Goal: Task Accomplishment & Management: Manage account settings

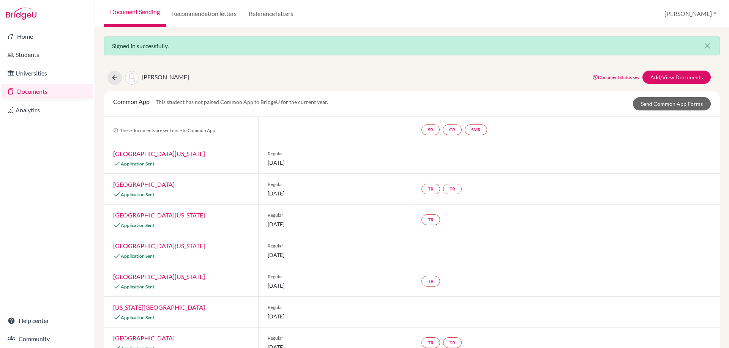
click at [33, 91] on link "Documents" at bounding box center [47, 91] width 91 height 15
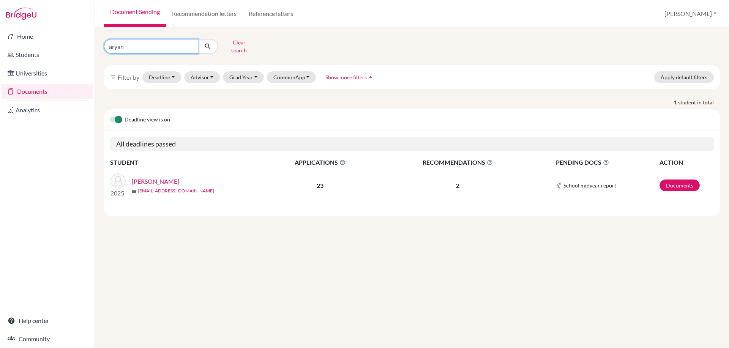
click at [132, 45] on input "aryan" at bounding box center [151, 46] width 94 height 14
type input "jaden"
click button "submit" at bounding box center [208, 46] width 20 height 14
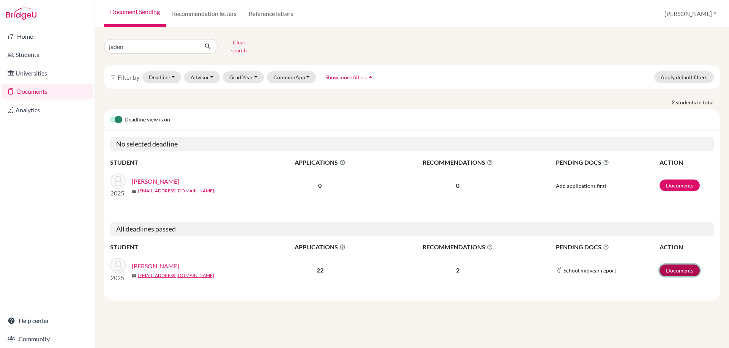
click at [681, 265] on link "Documents" at bounding box center [679, 271] width 40 height 12
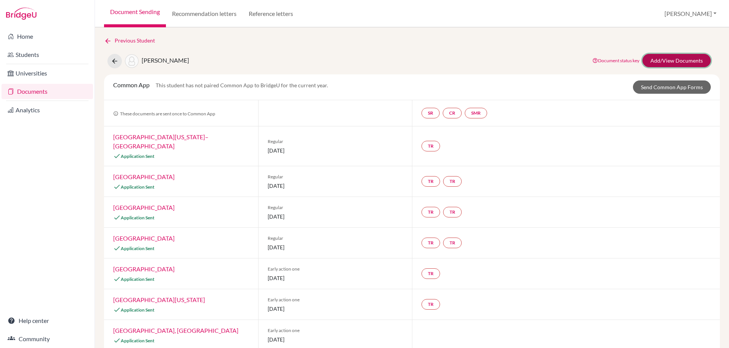
click at [674, 60] on link "Add/View Documents" at bounding box center [676, 60] width 68 height 13
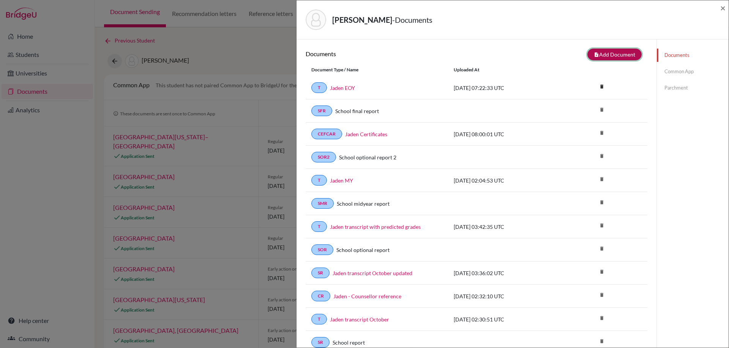
click at [607, 60] on button "note_add Add Document" at bounding box center [614, 55] width 54 height 12
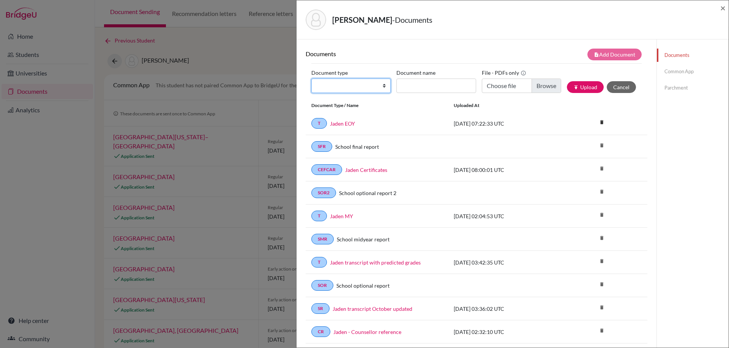
click at [378, 84] on select "Change explanation for Common App reports Counselor recommendation Internationa…" at bounding box center [350, 86] width 79 height 14
select select "39"
click at [407, 84] on input "Document name" at bounding box center [435, 86] width 79 height 14
type input "Final results and transcript"
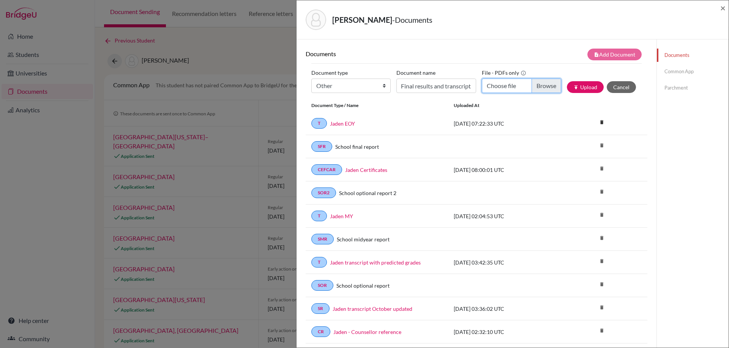
click at [542, 82] on input "Choose file" at bounding box center [521, 86] width 79 height 14
type input "C:\fakepath\Jaden Final Upload.pdf"
click at [591, 92] on button "publish Upload" at bounding box center [585, 87] width 37 height 12
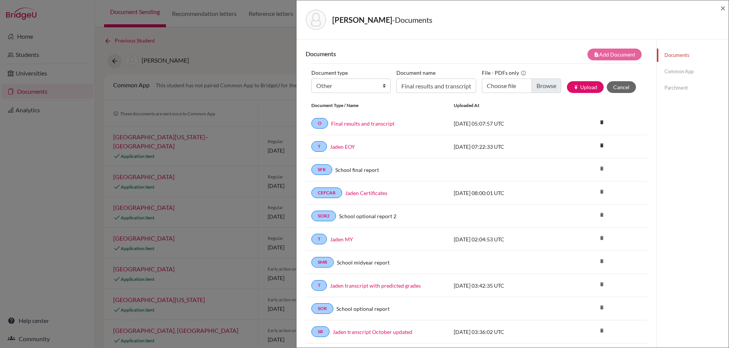
click at [671, 70] on link "Common App" at bounding box center [693, 71] width 72 height 13
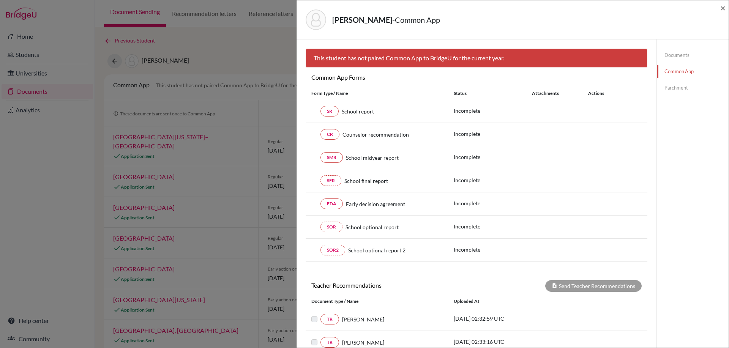
click at [679, 88] on link "Parchment" at bounding box center [693, 87] width 72 height 13
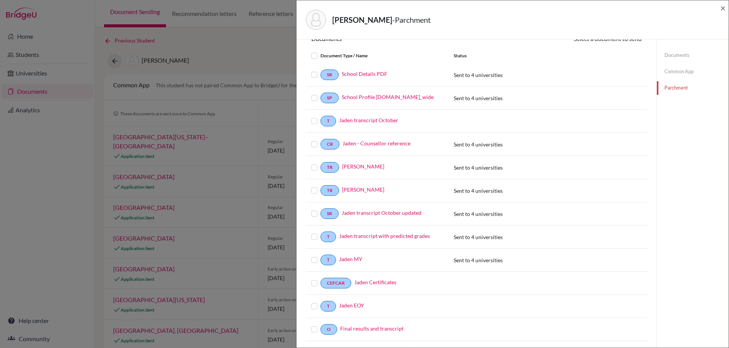
scroll to position [18, 0]
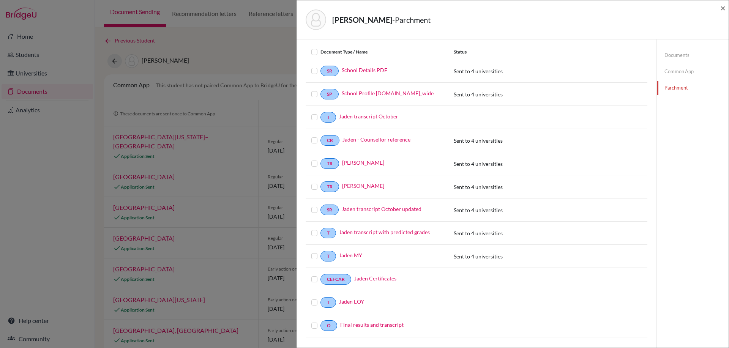
click at [320, 321] on label at bounding box center [320, 321] width 0 height 0
click at [0, 0] on input "checkbox" at bounding box center [0, 0] width 0 height 0
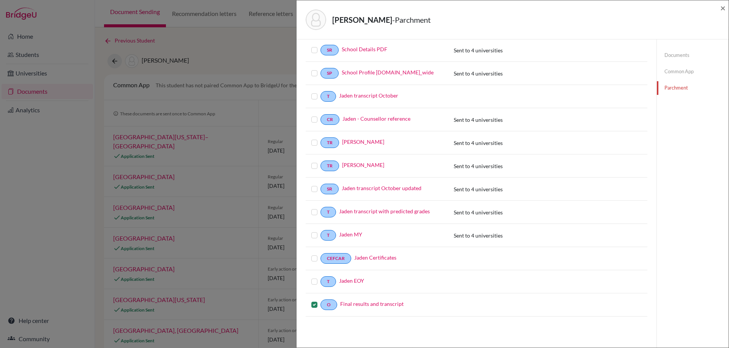
scroll to position [0, 0]
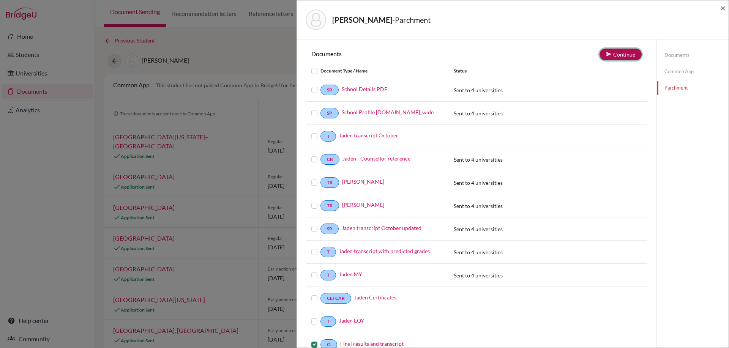
click at [617, 52] on button "Continue" at bounding box center [620, 55] width 42 height 12
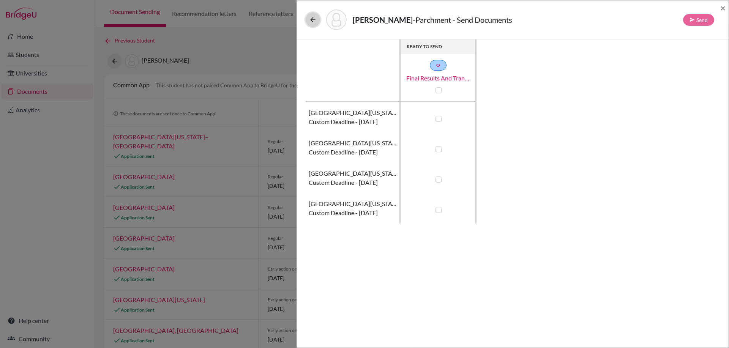
click at [315, 20] on icon at bounding box center [313, 20] width 8 height 8
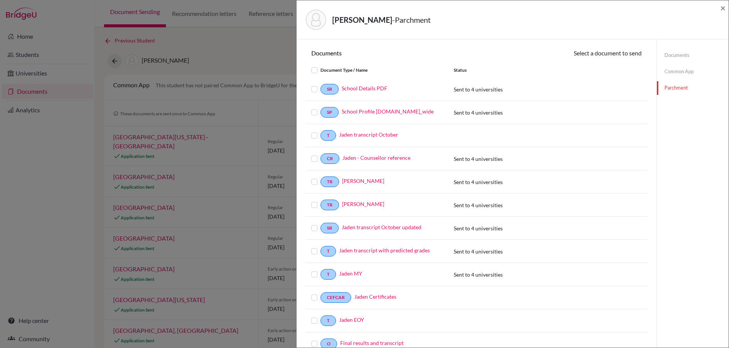
click at [679, 72] on link "Common App" at bounding box center [693, 71] width 72 height 13
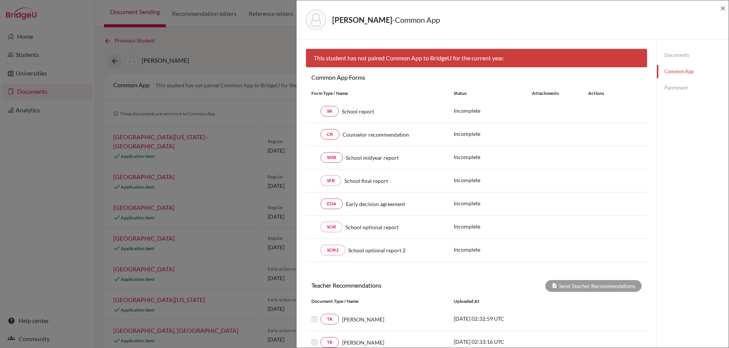
click at [725, 7] on div "Tran, Ngoc Triet - Common App ×" at bounding box center [512, 19] width 432 height 39
click at [666, 58] on link "Documents" at bounding box center [693, 55] width 72 height 13
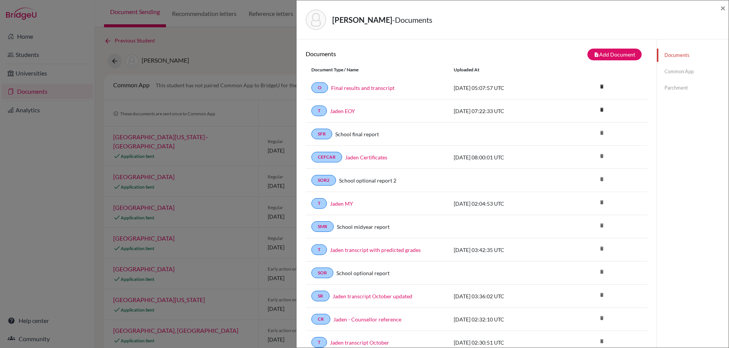
scroll to position [18, 0]
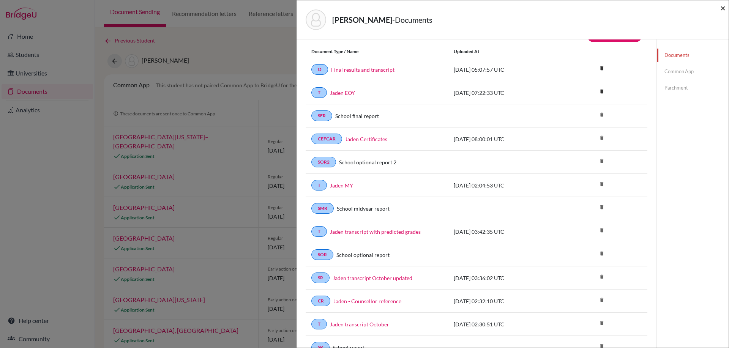
click at [722, 10] on span "×" at bounding box center [722, 7] width 5 height 11
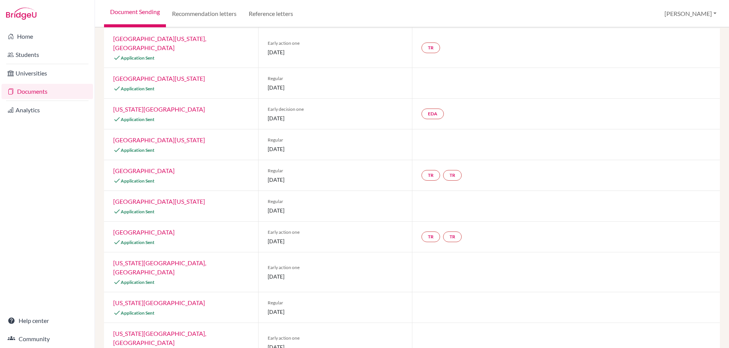
scroll to position [342, 0]
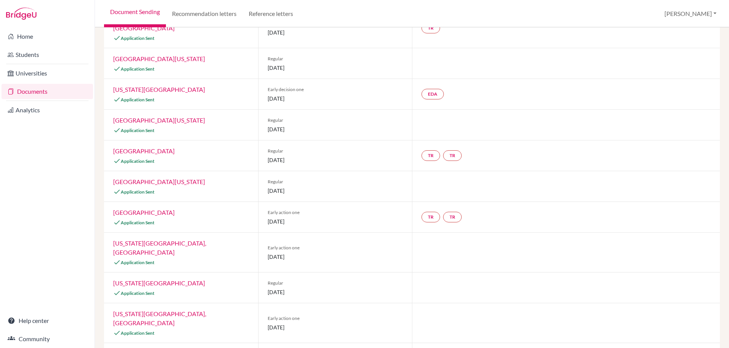
click at [186, 279] on link "[US_STATE][GEOGRAPHIC_DATA]" at bounding box center [159, 282] width 92 height 7
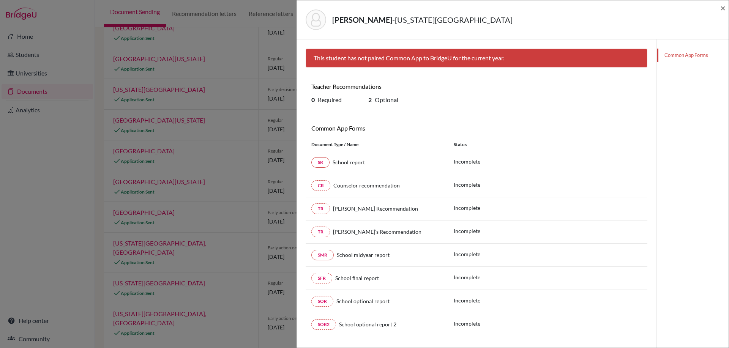
scroll to position [18, 0]
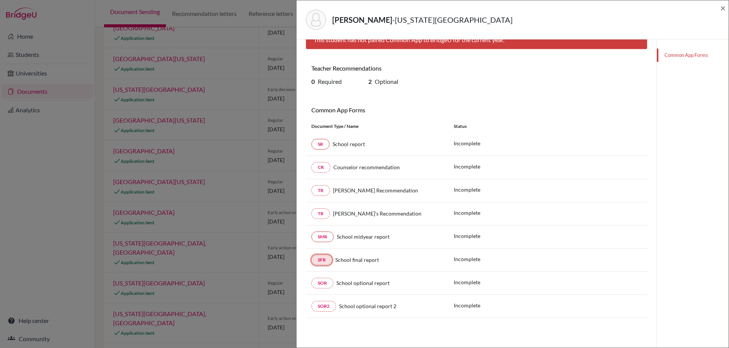
click at [320, 259] on link "SFR" at bounding box center [321, 260] width 21 height 11
click at [316, 259] on link "SFR" at bounding box center [321, 260] width 21 height 11
click at [323, 260] on link "SFR" at bounding box center [321, 260] width 21 height 11
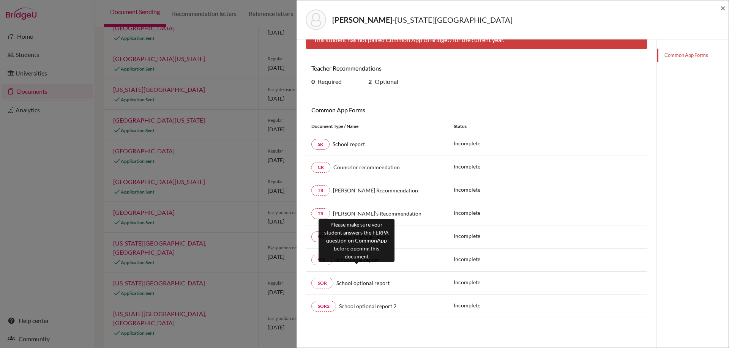
click at [361, 260] on span "School final report" at bounding box center [357, 260] width 44 height 6
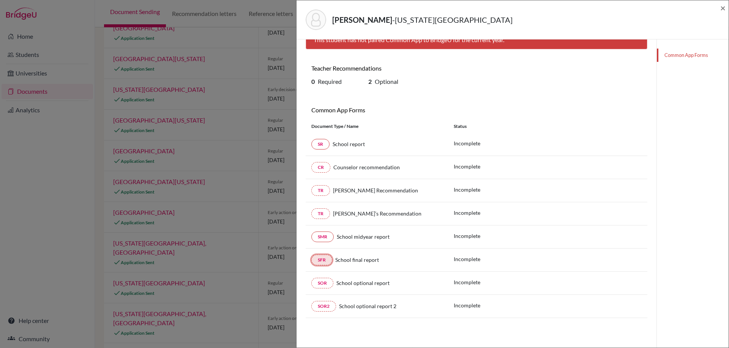
click at [320, 260] on link "SFR" at bounding box center [321, 260] width 21 height 11
click at [322, 235] on link "SMR" at bounding box center [322, 237] width 22 height 11
click at [319, 141] on link "SR" at bounding box center [320, 144] width 18 height 11
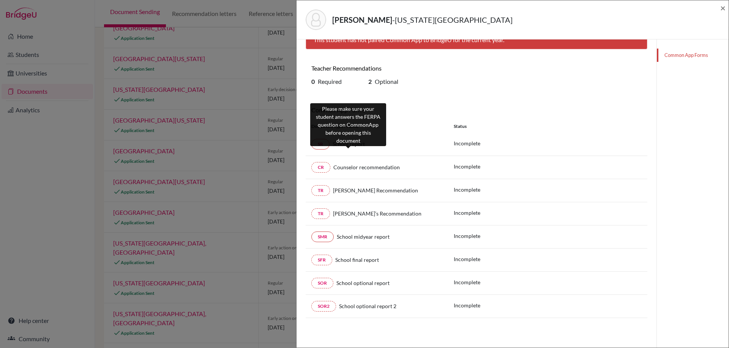
click at [363, 142] on span "School report" at bounding box center [349, 144] width 32 height 6
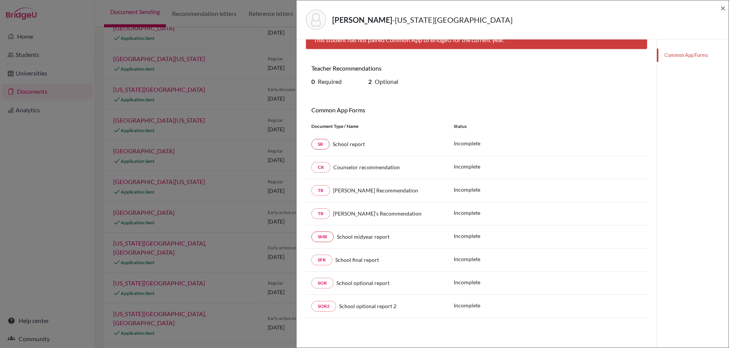
scroll to position [0, 0]
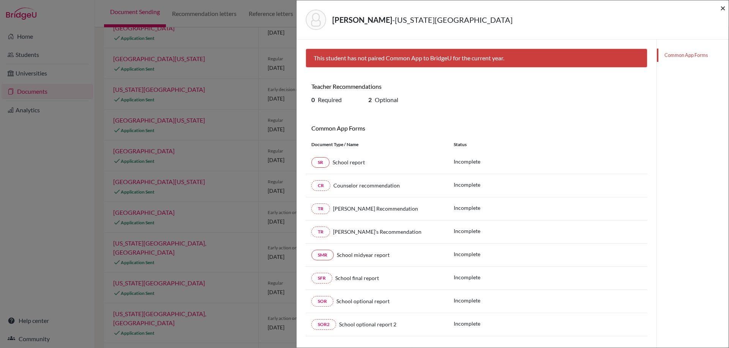
click at [723, 9] on span "×" at bounding box center [722, 7] width 5 height 11
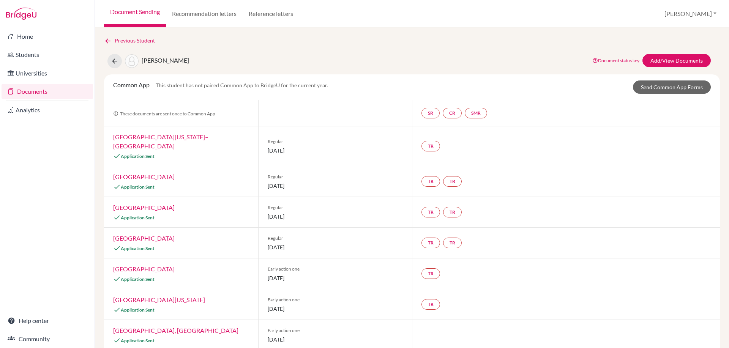
click at [36, 92] on link "Documents" at bounding box center [47, 91] width 91 height 15
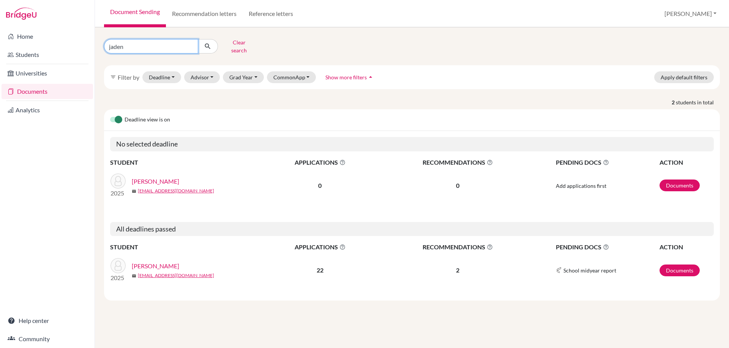
drag, startPoint x: 173, startPoint y: 47, endPoint x: 123, endPoint y: 46, distance: 50.5
click at [123, 46] on input "jaden" at bounding box center [151, 46] width 94 height 14
drag, startPoint x: 68, startPoint y: 42, endPoint x: 58, endPoint y: 40, distance: 9.3
click at [53, 41] on div "Home Students Universities Documents Analytics Help center Community Document S…" at bounding box center [364, 174] width 729 height 348
type input "ngoc triet"
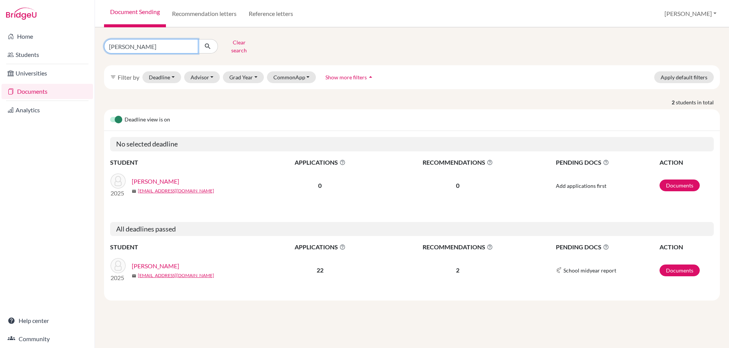
click button "submit" at bounding box center [208, 46] width 20 height 14
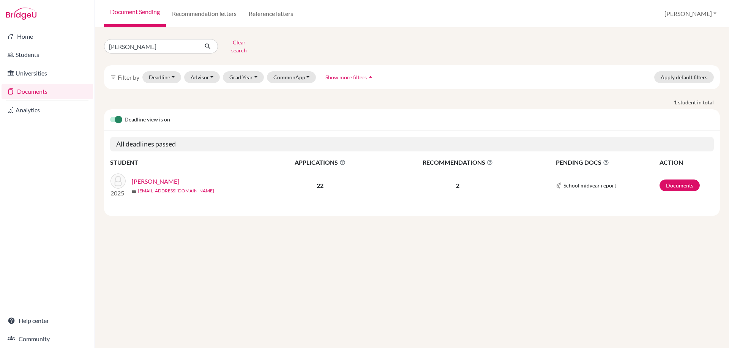
click at [595, 181] on span "School midyear report" at bounding box center [589, 185] width 53 height 8
click at [662, 180] on link "Documents" at bounding box center [679, 186] width 40 height 12
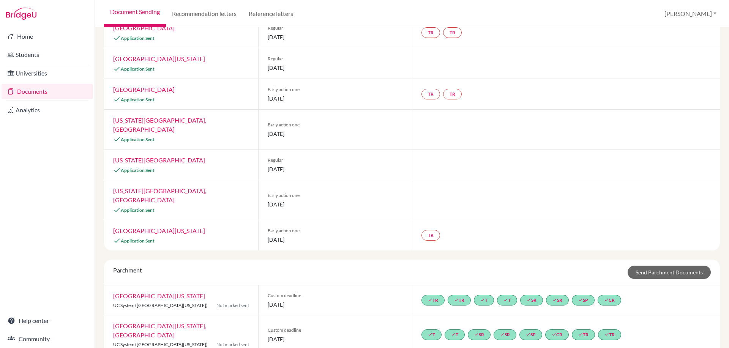
scroll to position [474, 0]
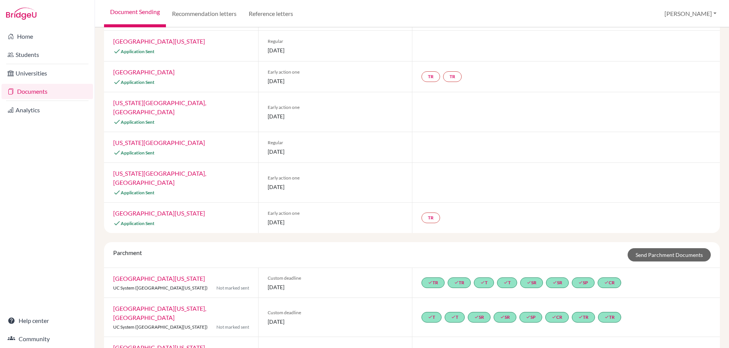
click at [149, 139] on link "[US_STATE][GEOGRAPHIC_DATA]" at bounding box center [159, 142] width 92 height 7
